Goal: Task Accomplishment & Management: Use online tool/utility

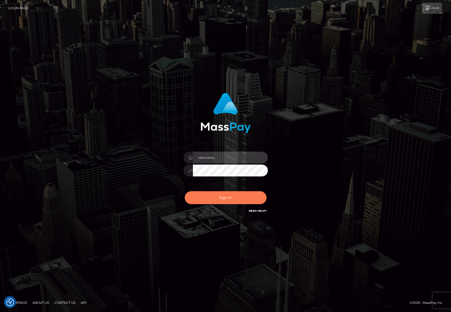
type input "efrain.ievpro"
click at [224, 197] on button "Sign in" at bounding box center [226, 197] width 82 height 13
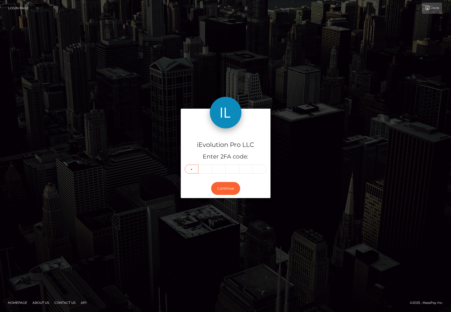
type input "5"
type input "2"
type input "3"
type input "5"
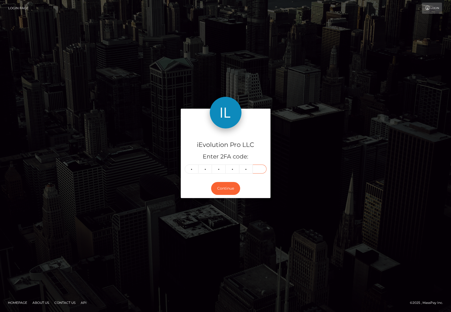
type input "9"
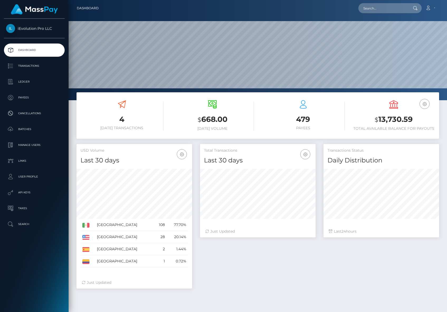
scroll to position [94, 115]
click at [40, 64] on p "Transactions" at bounding box center [34, 66] width 56 height 8
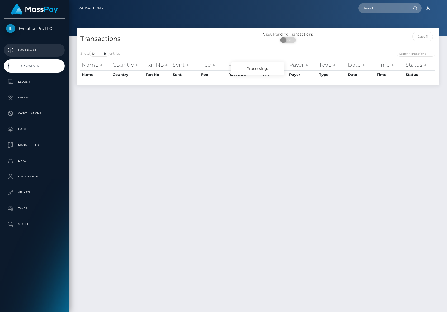
click at [39, 49] on p "Dashboard" at bounding box center [34, 50] width 56 height 8
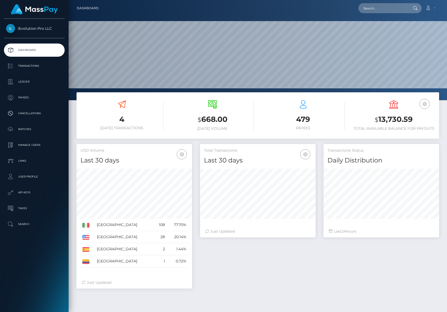
scroll to position [94, 115]
click at [37, 66] on p "Transactions" at bounding box center [34, 66] width 56 height 8
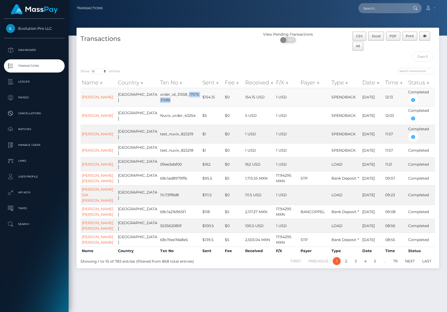
drag, startPoint x: 170, startPoint y: 94, endPoint x: 170, endPoint y: 100, distance: 5.6
click at [170, 100] on td "order_id_31558_1757531586" at bounding box center [180, 97] width 42 height 18
copy td "1757531586"
click at [86, 133] on link "Efrain Arellano" at bounding box center [97, 134] width 31 height 5
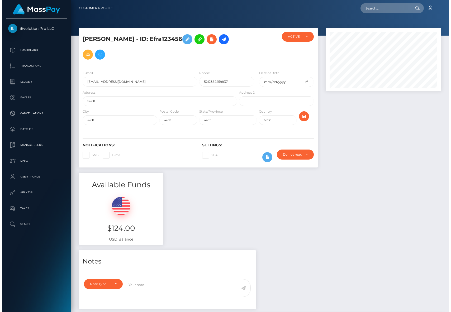
scroll to position [63, 115]
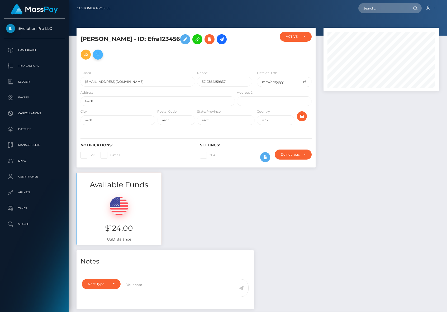
click at [100, 55] on icon at bounding box center [98, 54] width 6 height 7
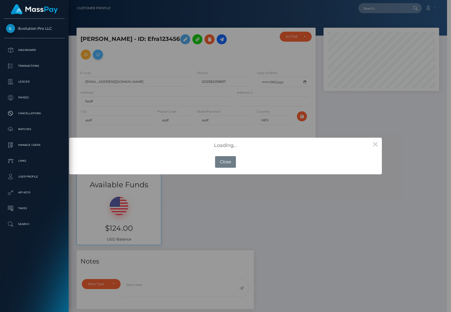
scroll to position [263567, 263515]
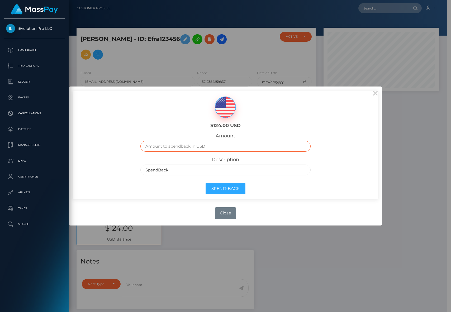
click at [209, 146] on input "text" at bounding box center [225, 146] width 170 height 11
click at [235, 162] on label "Description" at bounding box center [224, 160] width 27 height 6
click at [217, 151] on input "text" at bounding box center [225, 146] width 170 height 11
paste input "95"
type input "95"
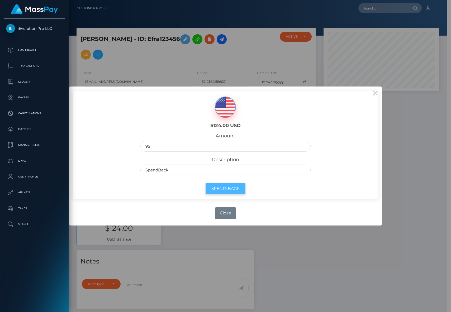
click at [225, 185] on button "Spend-Back" at bounding box center [225, 188] width 40 height 11
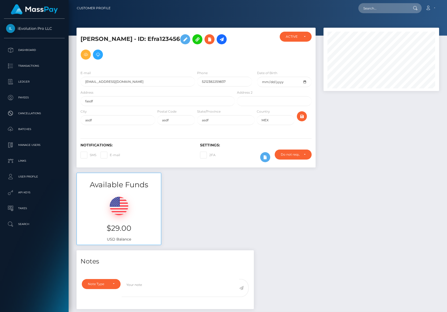
scroll to position [63, 115]
click at [31, 68] on p "Transactions" at bounding box center [34, 66] width 56 height 8
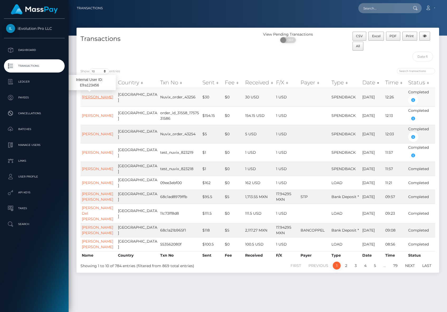
click at [87, 98] on link "[PERSON_NAME]" at bounding box center [97, 97] width 31 height 5
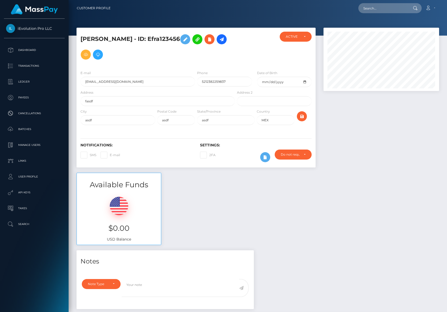
scroll to position [63, 115]
click at [28, 67] on p "Transactions" at bounding box center [34, 66] width 56 height 8
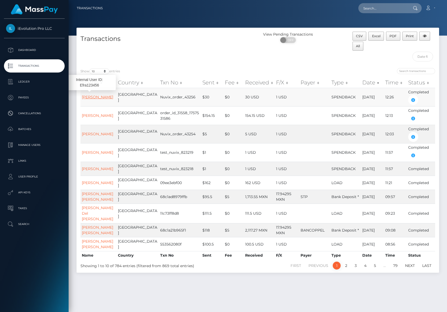
click at [86, 98] on link "Efrain Arellano" at bounding box center [97, 97] width 31 height 5
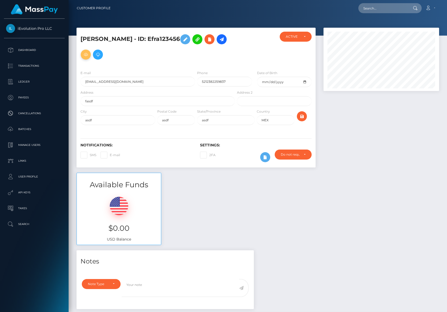
click at [83, 54] on icon at bounding box center [86, 54] width 6 height 7
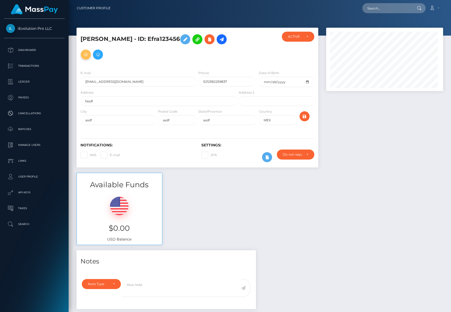
scroll to position [263567, 263515]
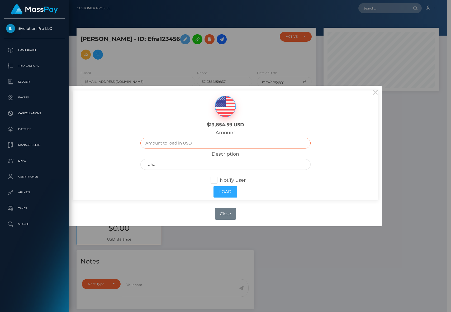
click at [197, 145] on input "text" at bounding box center [225, 143] width 170 height 11
type input "29"
click at [247, 170] on input "Load" at bounding box center [225, 164] width 170 height 11
click at [225, 188] on button "Load" at bounding box center [225, 191] width 24 height 11
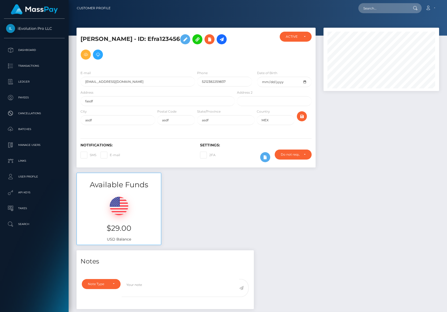
scroll to position [63, 115]
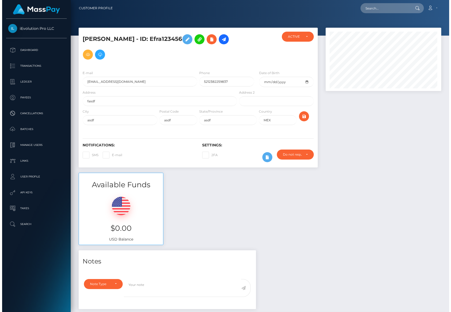
scroll to position [63, 115]
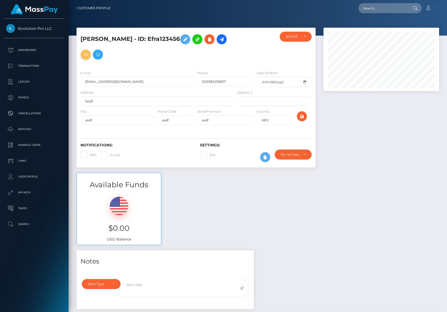
click at [86, 55] on icon at bounding box center [86, 54] width 6 height 7
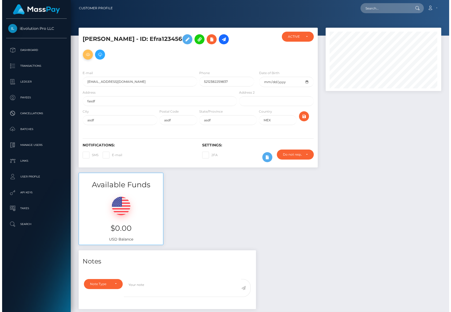
scroll to position [263567, 263515]
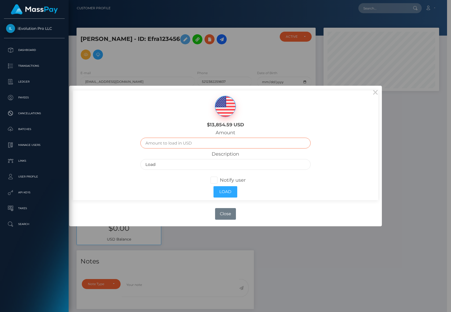
click at [196, 143] on input "text" at bounding box center [225, 143] width 170 height 11
type input "29"
click at [283, 197] on div "Load" at bounding box center [225, 191] width 178 height 17
click at [231, 192] on button "Load" at bounding box center [225, 191] width 24 height 11
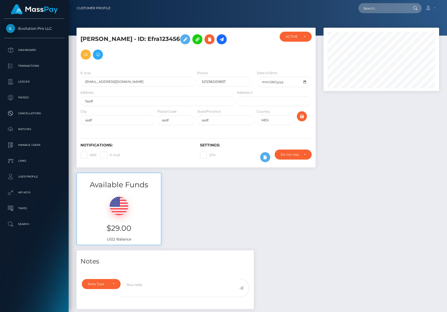
scroll to position [63, 115]
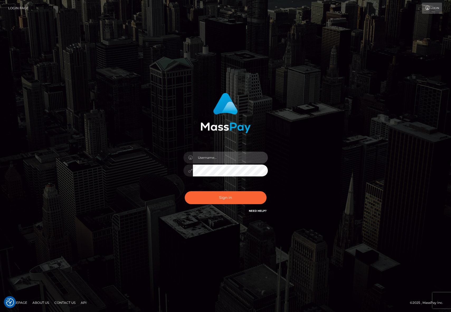
type input "[PERSON_NAME].ievpro"
click at [242, 208] on div "Sign in Need Help?" at bounding box center [225, 199] width 92 height 23
click at [229, 161] on input "efrain.ievpro" at bounding box center [230, 158] width 75 height 12
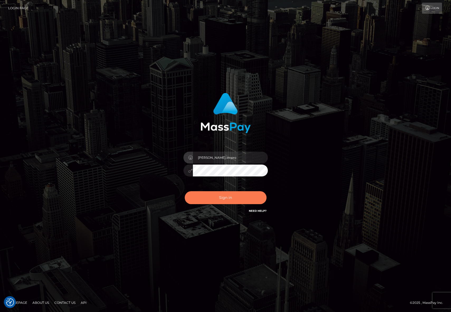
click at [231, 193] on button "Sign in" at bounding box center [226, 197] width 82 height 13
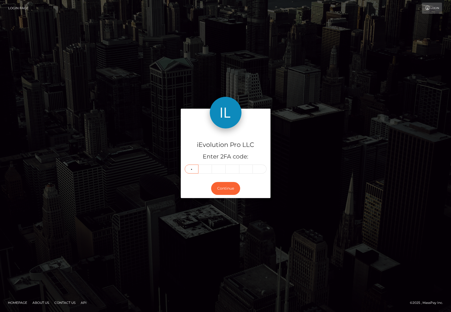
type input "8"
type input "1"
type input "8"
type input "2"
type input "0"
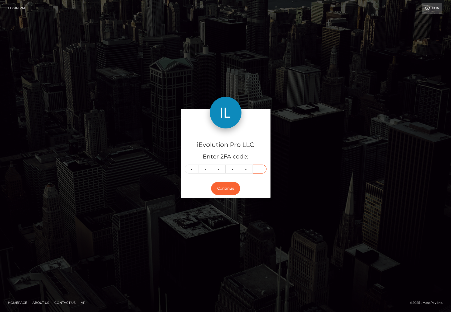
type input "3"
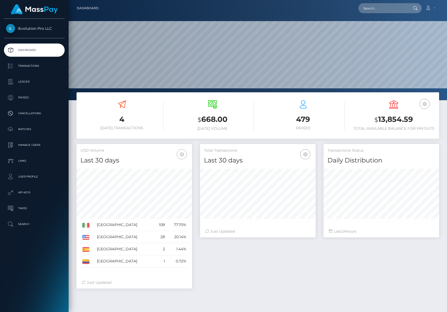
scroll to position [94, 115]
click at [25, 62] on p "Transactions" at bounding box center [34, 66] width 56 height 8
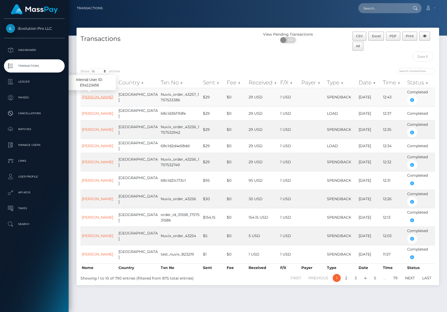
click at [83, 99] on link "[PERSON_NAME]" at bounding box center [97, 97] width 31 height 5
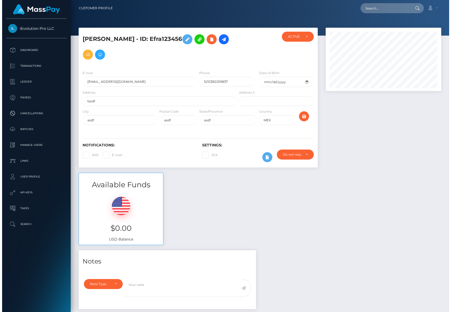
scroll to position [63, 115]
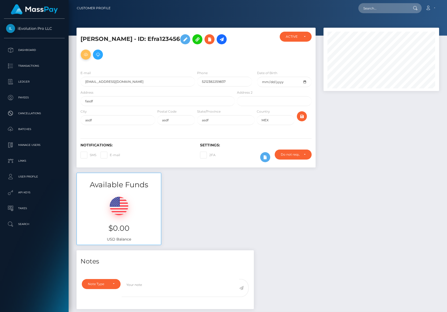
click at [88, 55] on icon at bounding box center [86, 54] width 6 height 7
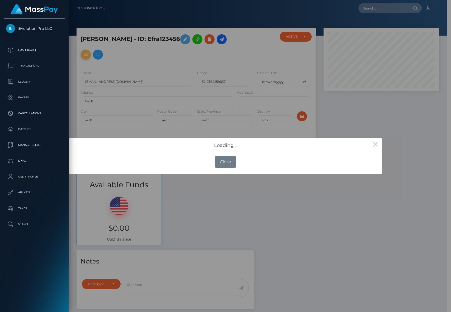
scroll to position [263567, 263515]
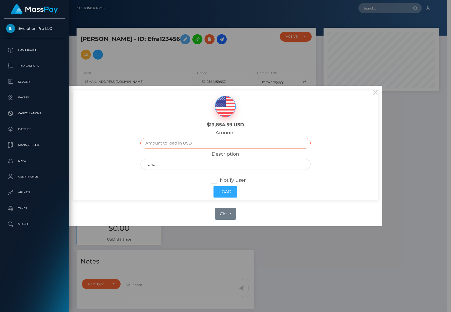
click at [200, 147] on input "text" at bounding box center [225, 143] width 170 height 11
type input "30"
click at [285, 181] on div "Notify user" at bounding box center [225, 180] width 170 height 7
click at [229, 188] on button "Load" at bounding box center [225, 191] width 24 height 11
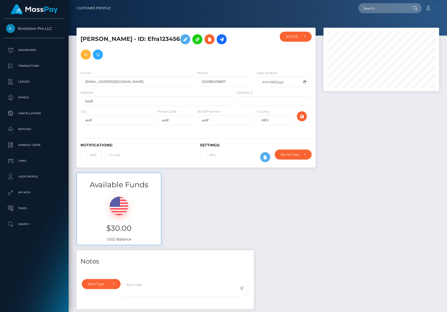
scroll to position [63, 115]
